Goal: Contribute content

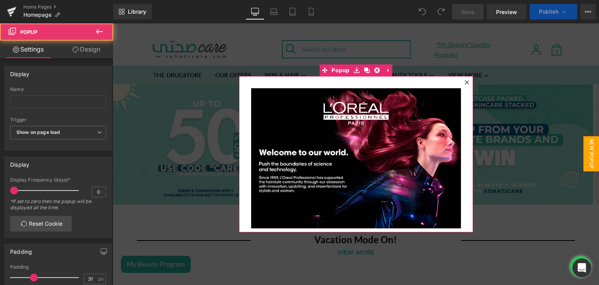
click at [465, 83] on icon at bounding box center [467, 82] width 5 height 5
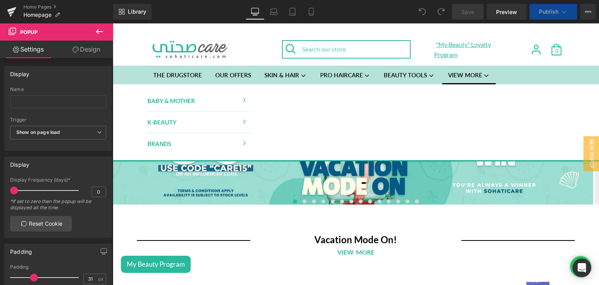
scroll to position [10, 0]
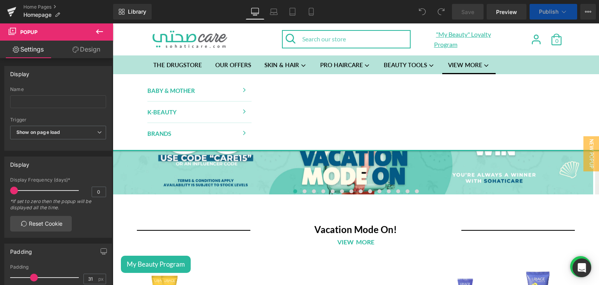
click at [311, 190] on div at bounding box center [402, 162] width 301 height 164
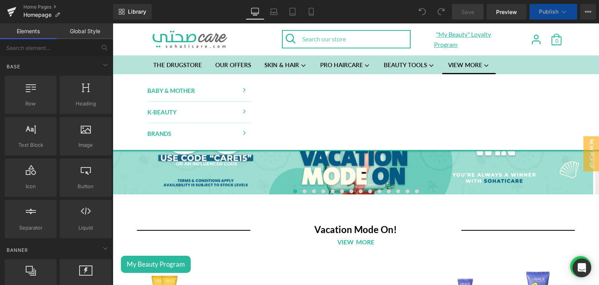
click at [423, 182] on div at bounding box center [402, 162] width 301 height 164
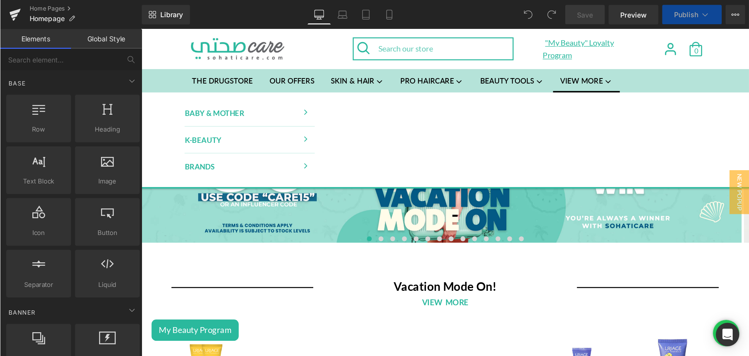
scroll to position [0, 0]
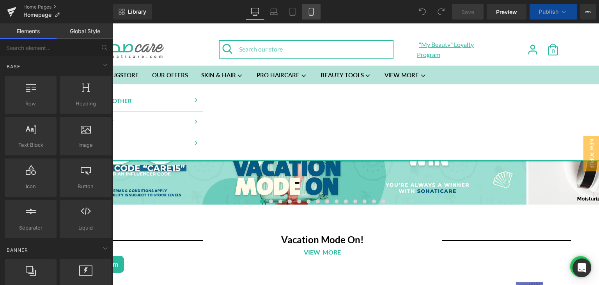
drag, startPoint x: 346, startPoint y: 8, endPoint x: 385, endPoint y: 18, distance: 40.7
click at [315, 8] on icon at bounding box center [311, 12] width 8 height 8
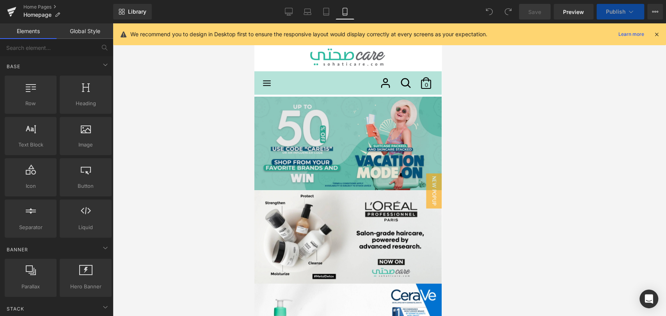
click at [299, 129] on img at bounding box center [347, 144] width 187 height 94
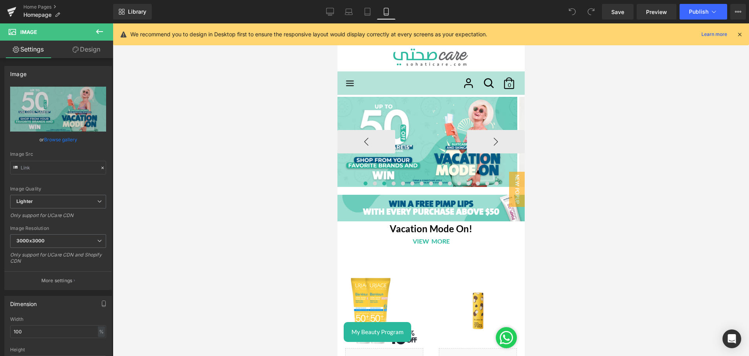
click at [382, 183] on span at bounding box center [384, 183] width 4 height 4
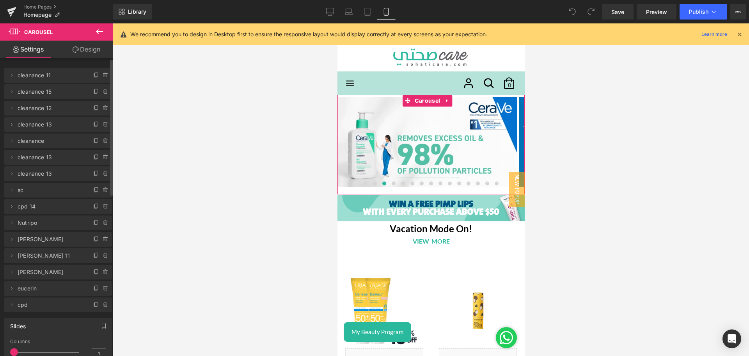
click at [16, 109] on li "Delete Cancel cleanance 12 cleanance 12 Name cleanance 12" at bounding box center [58, 108] width 108 height 15
click at [12, 108] on icon at bounding box center [12, 108] width 6 height 6
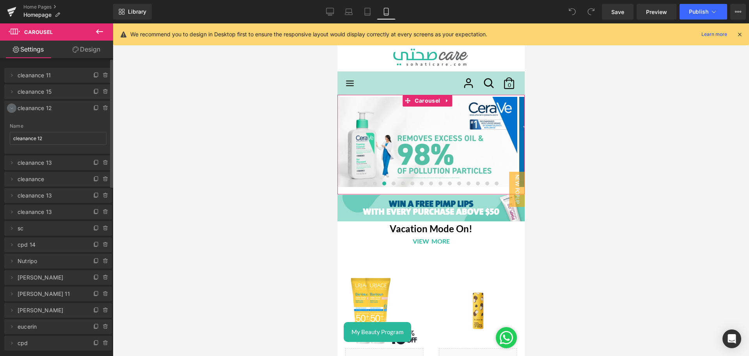
click at [12, 108] on icon at bounding box center [12, 108] width 6 height 6
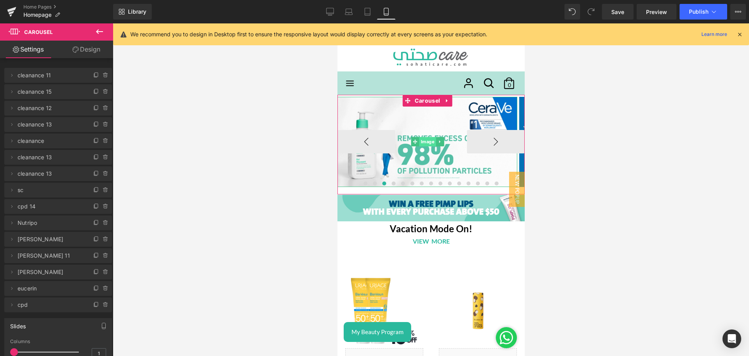
click at [425, 141] on span "Image" at bounding box center [427, 141] width 17 height 9
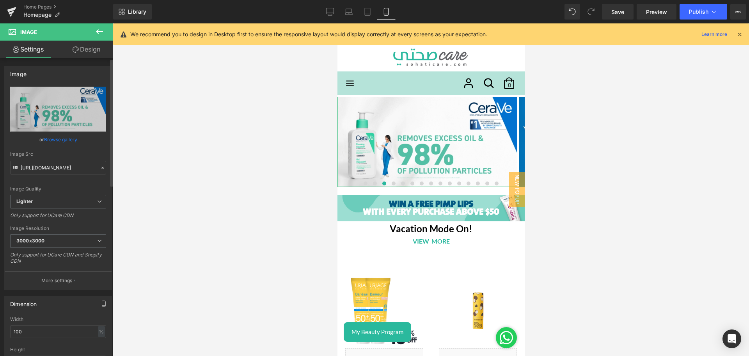
click at [50, 135] on link "Browse gallery" at bounding box center [60, 140] width 33 height 14
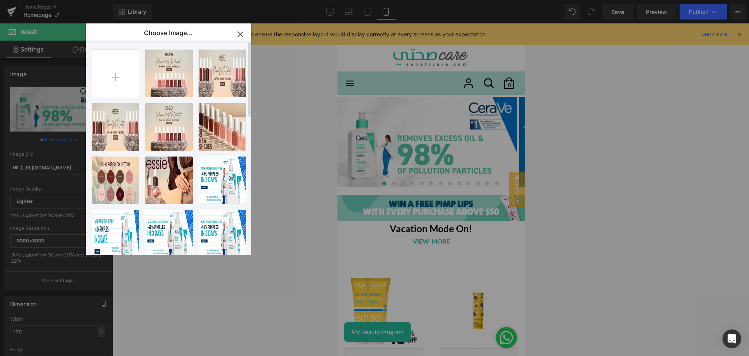
click at [111, 81] on input "file" at bounding box center [115, 73] width 47 height 47
type input "C:\fakepath\Lebanon_Acne Prone_Sohati Care_mobile_ 2000x1000 (1).jpg"
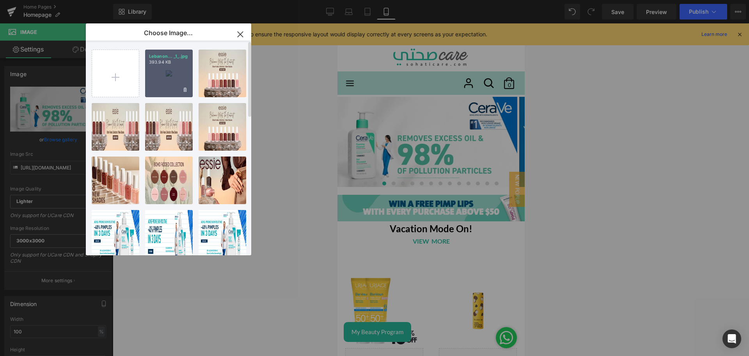
click at [167, 68] on div "Lebanon... _1_.jpg 393.94 KB" at bounding box center [169, 74] width 48 height 48
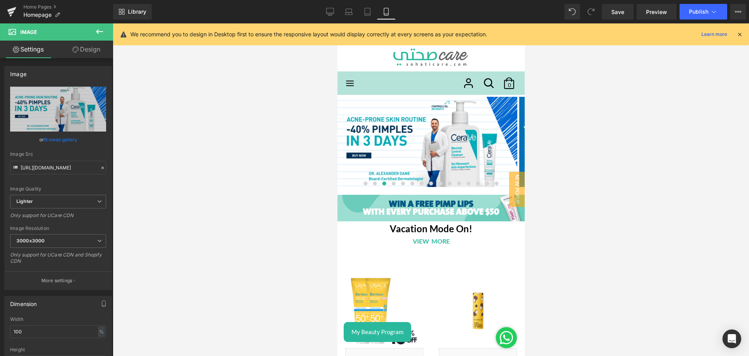
click at [330, 20] on div "Library Mobile Desktop Laptop Tablet Mobile Save Preview Publish Scheduled View…" at bounding box center [431, 11] width 636 height 23
click at [328, 14] on icon at bounding box center [330, 11] width 7 height 6
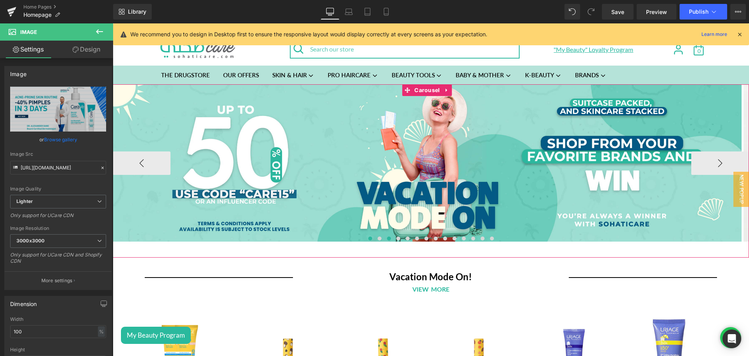
click at [387, 240] on span at bounding box center [389, 238] width 4 height 4
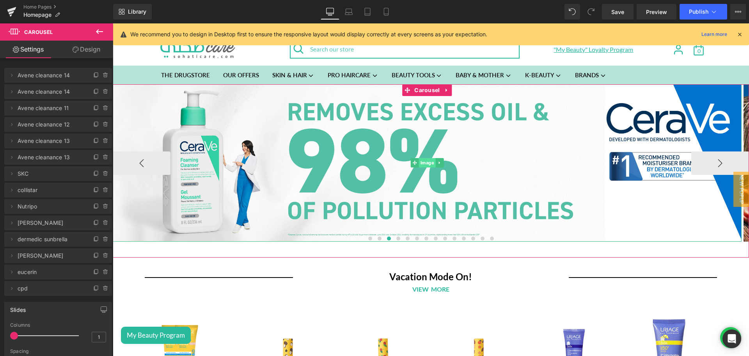
click at [425, 163] on span "Image" at bounding box center [427, 162] width 17 height 9
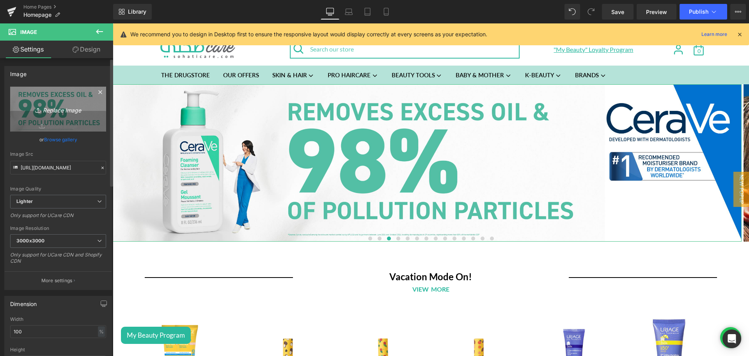
click at [49, 113] on icon "Replace Image" at bounding box center [58, 109] width 62 height 10
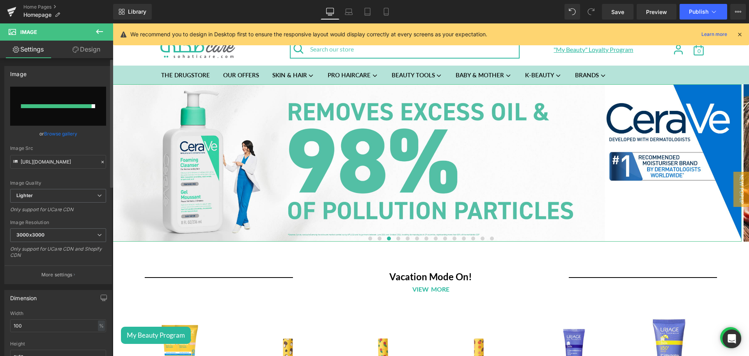
click at [77, 103] on input "file" at bounding box center [58, 106] width 96 height 39
type input "C:\fakepath\Lebanon_Acne Prone_Sohati Care_Desktop_ 4000x1000 (1).jpg"
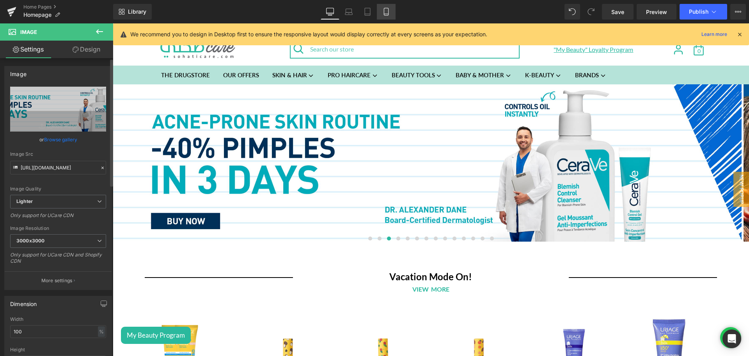
click at [381, 7] on link "Mobile" at bounding box center [386, 12] width 19 height 16
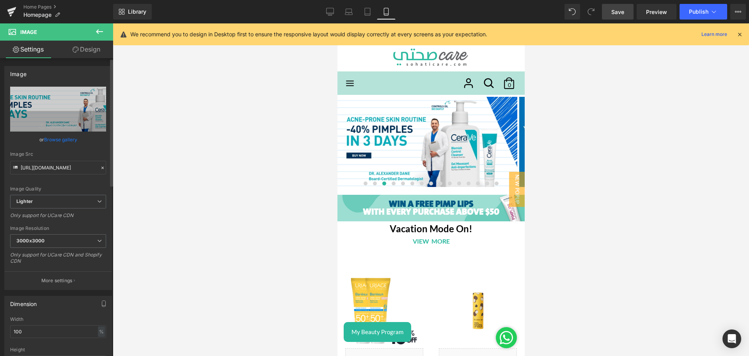
click at [599, 5] on link "Save" at bounding box center [618, 12] width 32 height 16
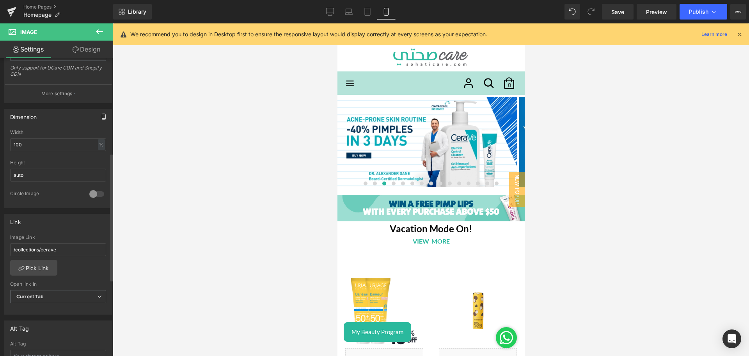
scroll to position [220, 0]
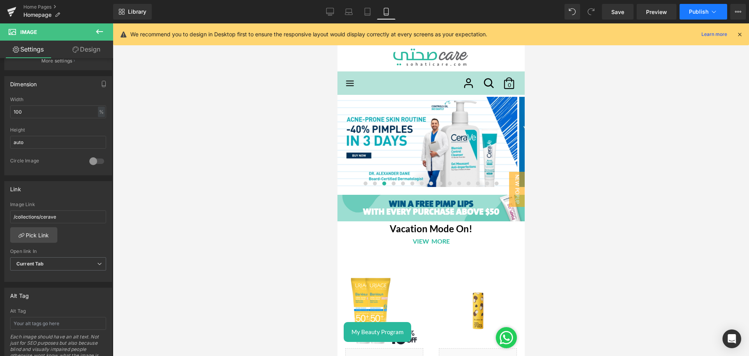
click at [599, 15] on button "Publish" at bounding box center [704, 12] width 48 height 16
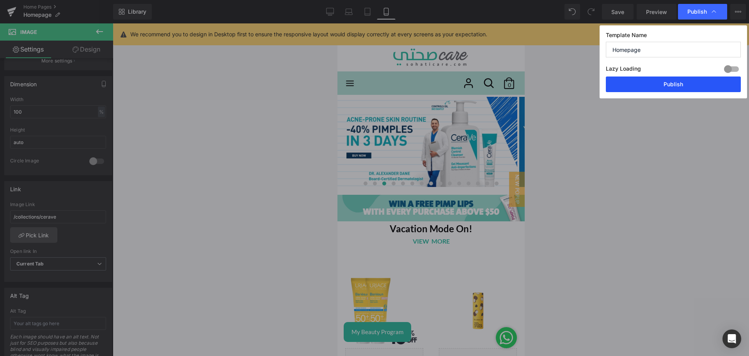
click at [599, 87] on button "Publish" at bounding box center [673, 84] width 135 height 16
click at [326, 12] on icon at bounding box center [330, 12] width 8 height 8
